Goal: Information Seeking & Learning: Learn about a topic

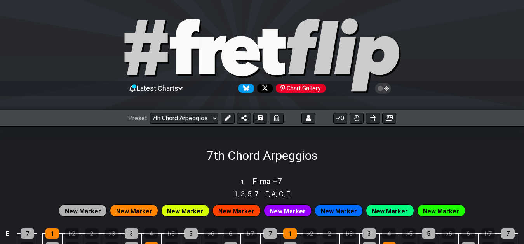
select select "/02F9A7NK"
select select "F"
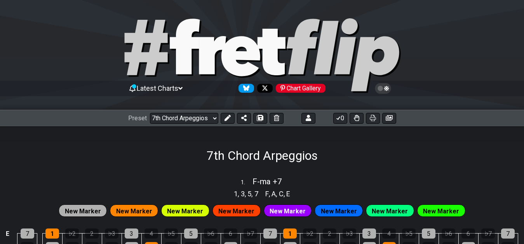
select select "F"
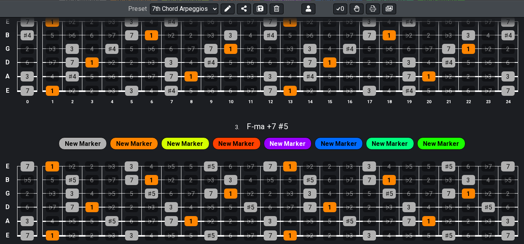
scroll to position [357, 0]
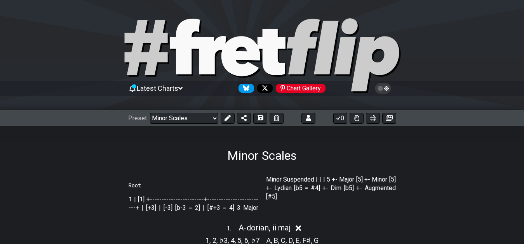
select select "/022CFZBA6"
select select "A"
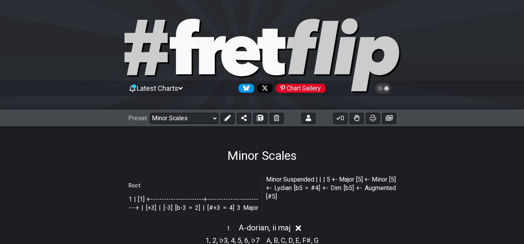
select select "A"
